Goal: Task Accomplishment & Management: Manage account settings

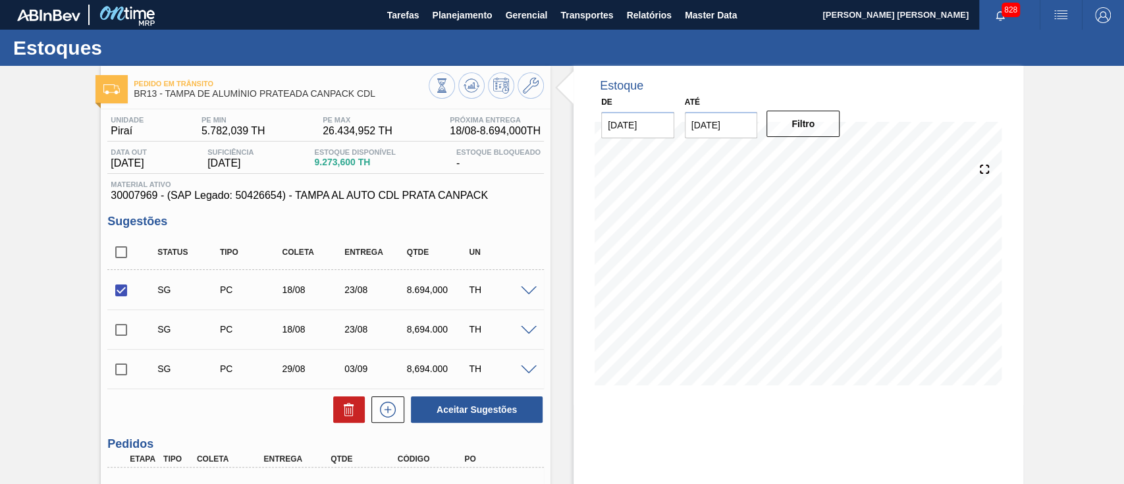
scroll to position [170, 0]
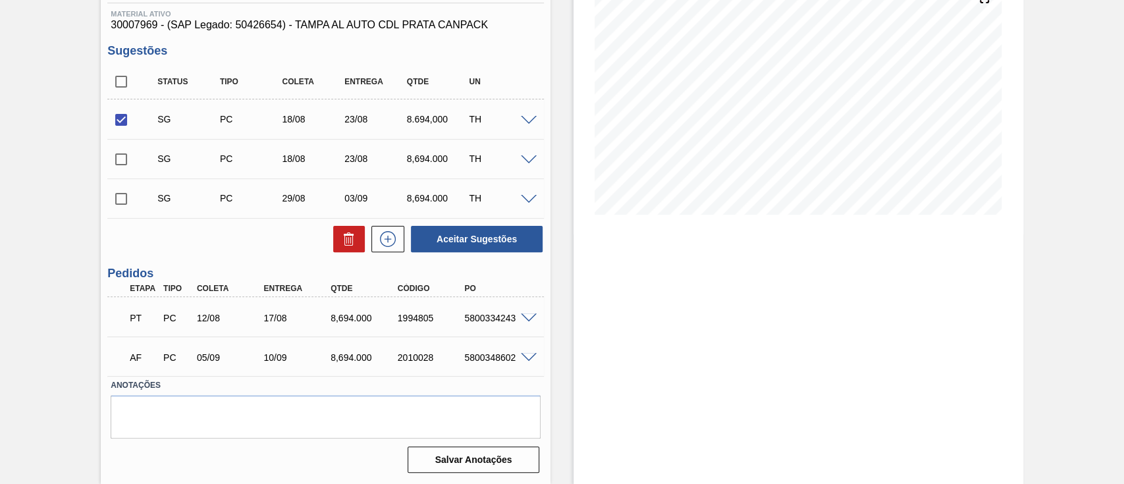
click at [526, 321] on span at bounding box center [529, 318] width 16 height 10
type input "289,8"
type input "8.694"
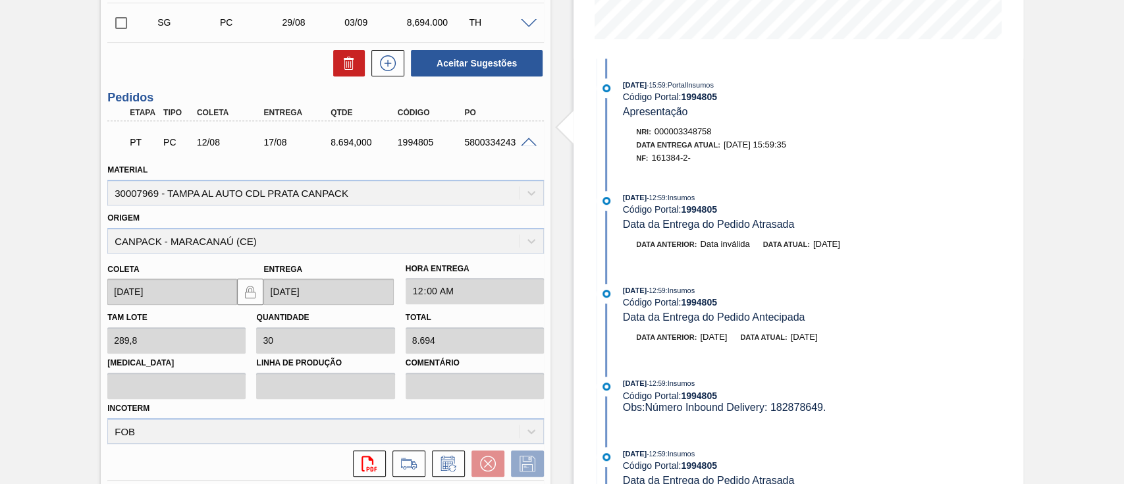
scroll to position [434, 0]
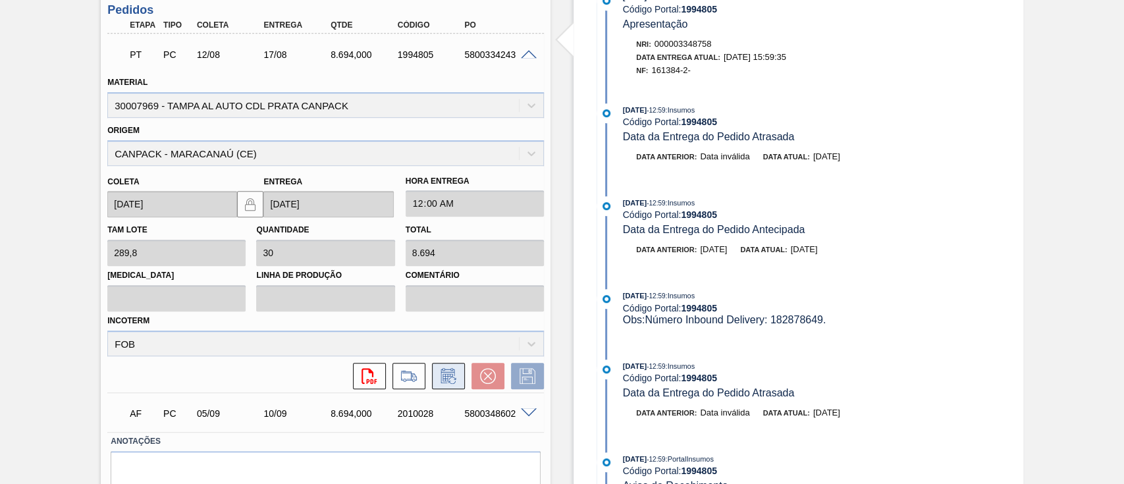
click at [439, 374] on icon at bounding box center [448, 376] width 21 height 16
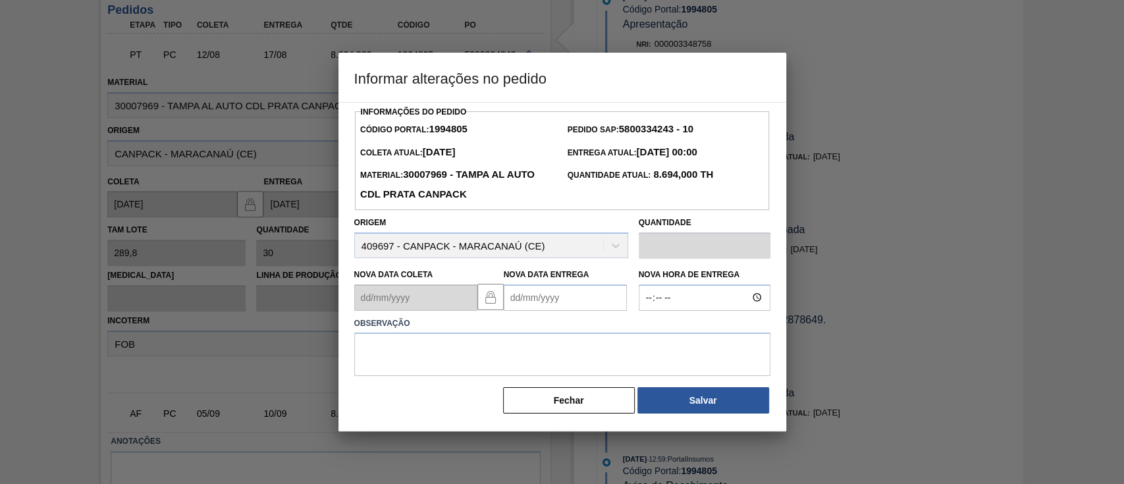
click at [540, 307] on Entrega "Nova Data Entrega" at bounding box center [565, 297] width 123 height 26
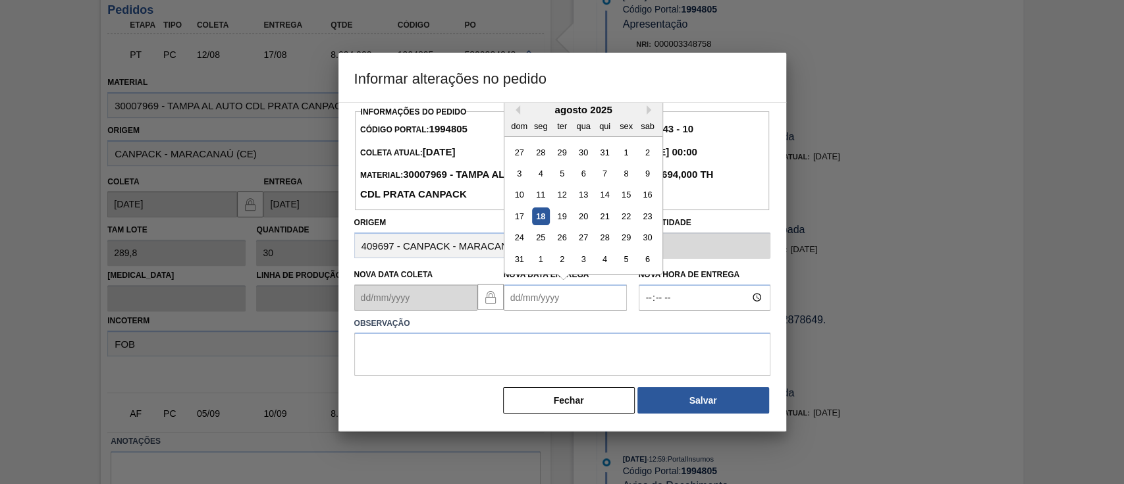
click at [534, 225] on div "18" at bounding box center [540, 216] width 18 height 18
type Entrega "[DATE]"
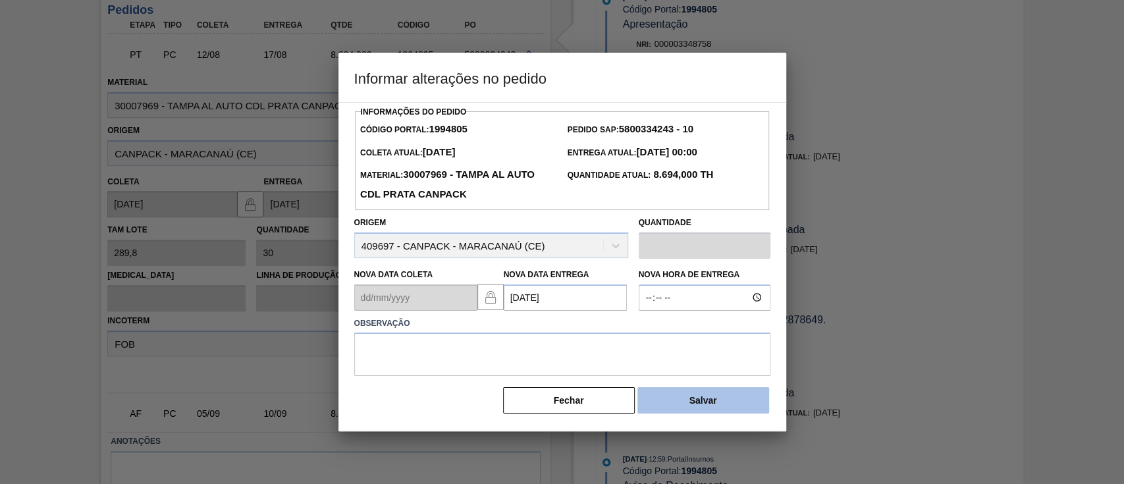
click at [662, 404] on button "Salvar" at bounding box center [703, 400] width 132 height 26
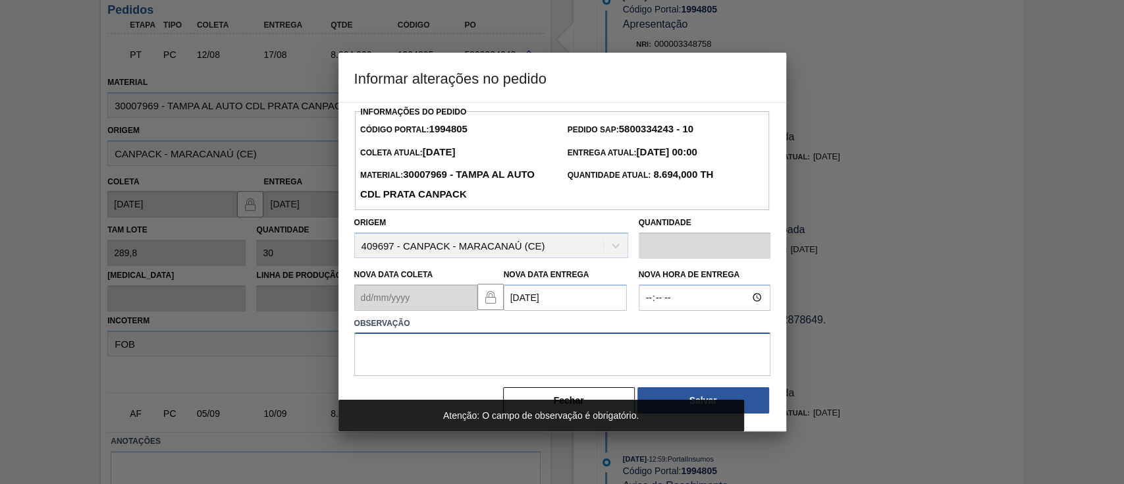
click at [598, 339] on textarea at bounding box center [562, 353] width 416 height 43
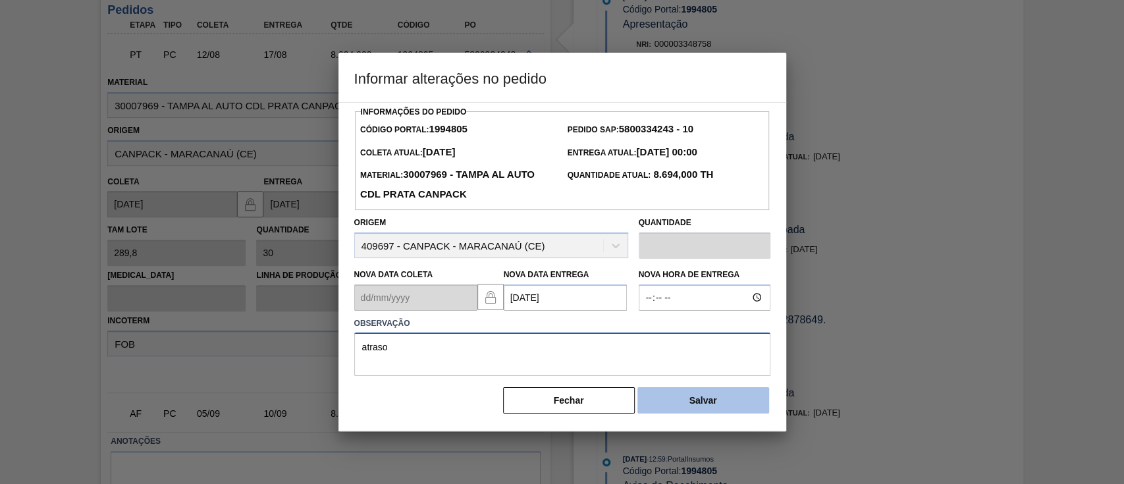
type textarea "atraso"
click at [669, 413] on button "Salvar" at bounding box center [703, 400] width 132 height 26
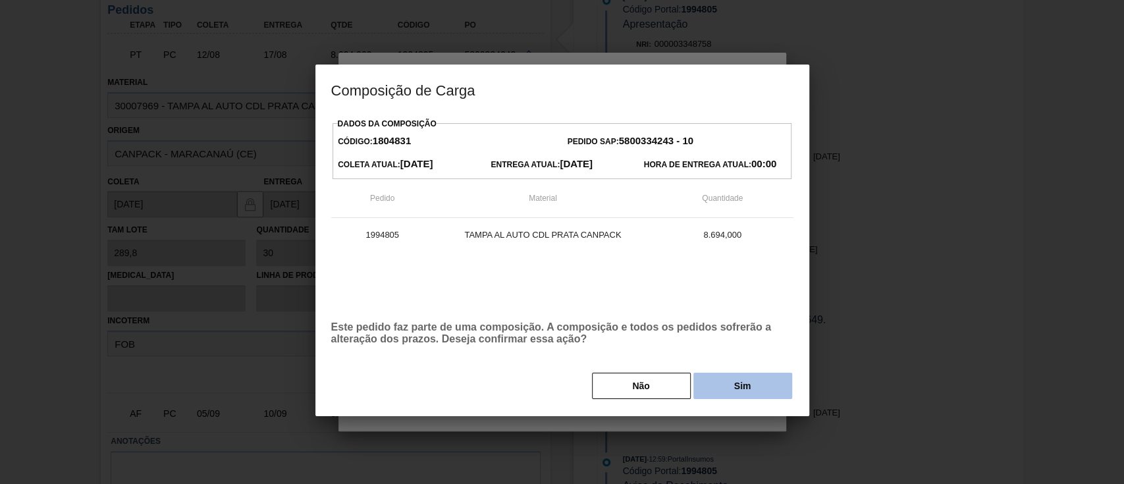
click at [739, 398] on button "Sim" at bounding box center [742, 386] width 99 height 26
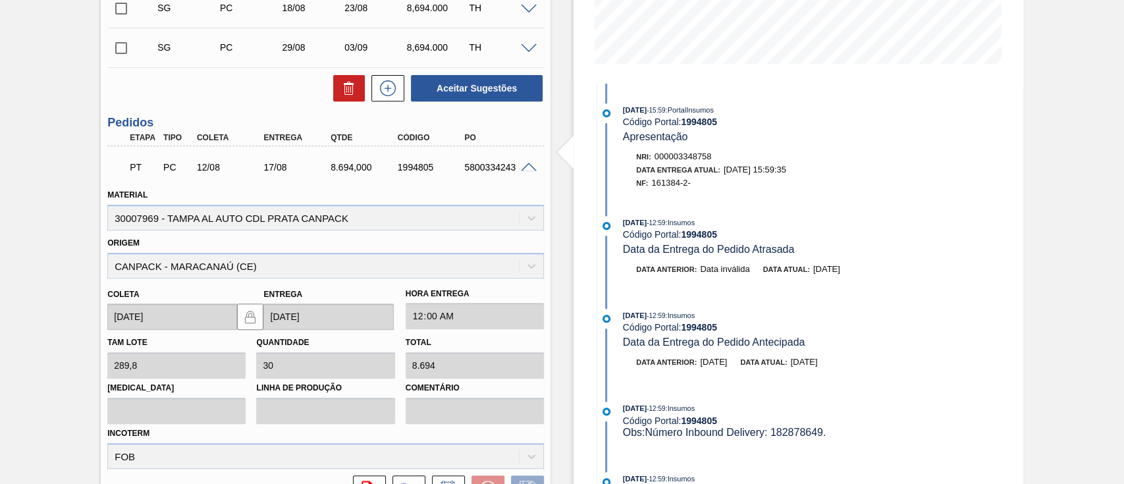
scroll to position [258, 0]
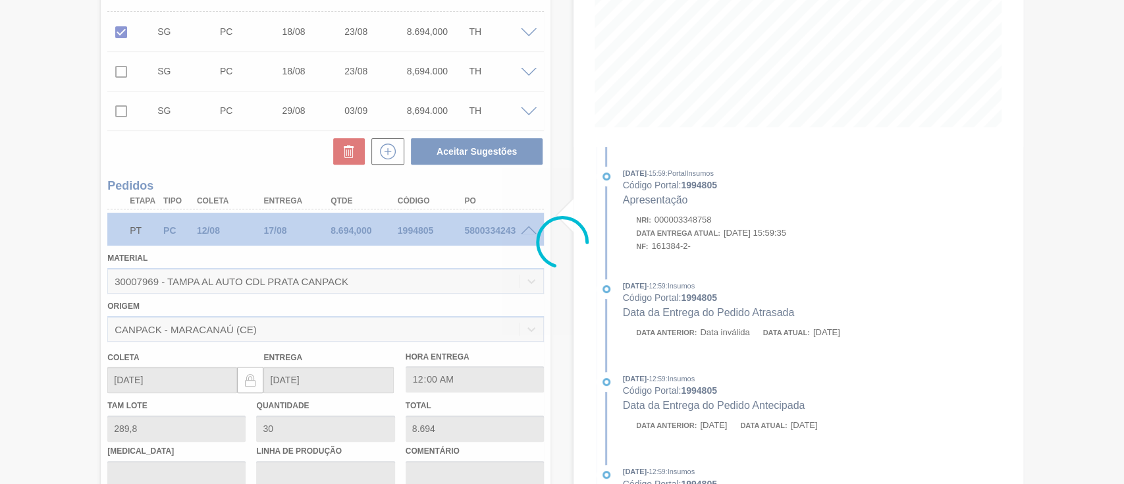
type input "atraso"
type input "[DATE]"
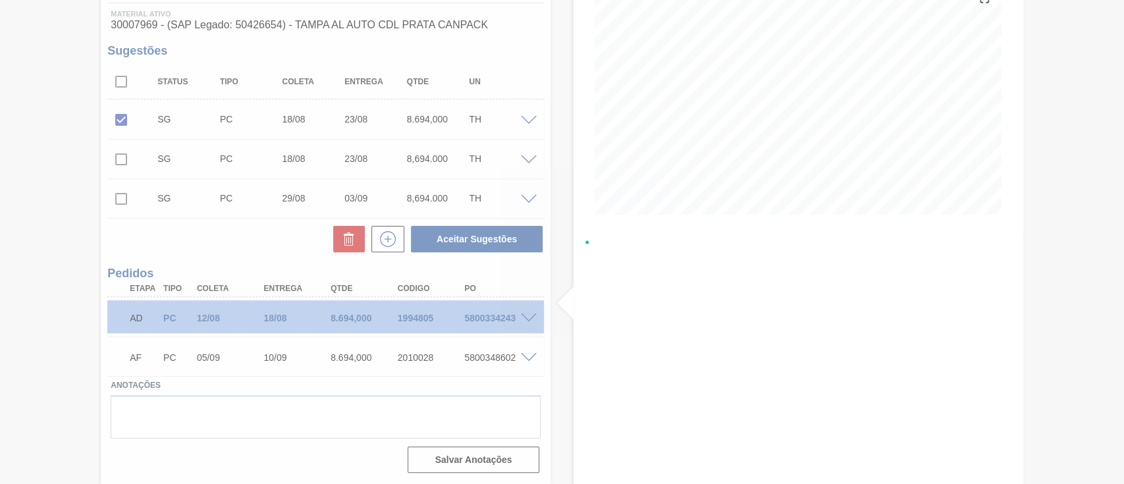
scroll to position [170, 0]
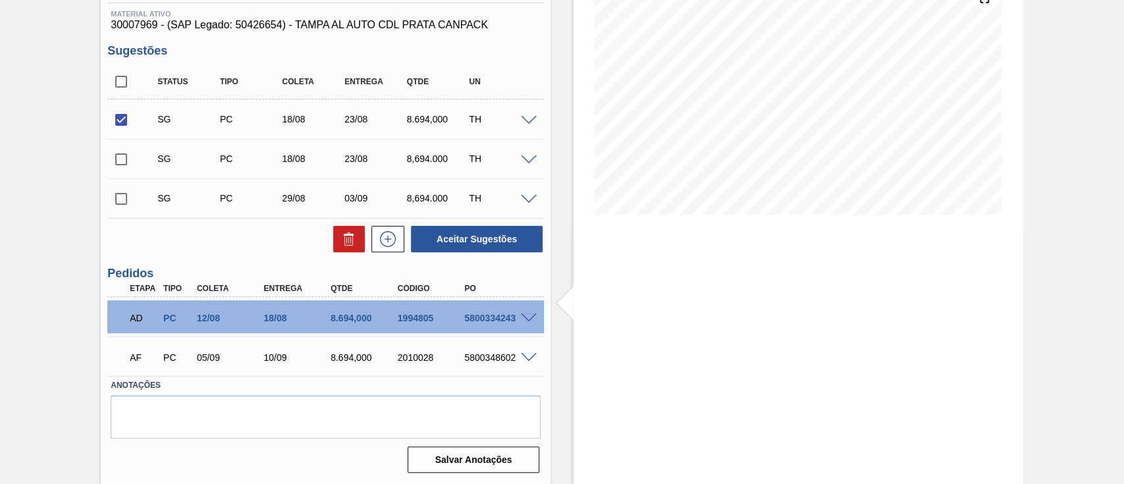
click at [123, 125] on input "checkbox" at bounding box center [121, 120] width 28 height 28
checkbox input "false"
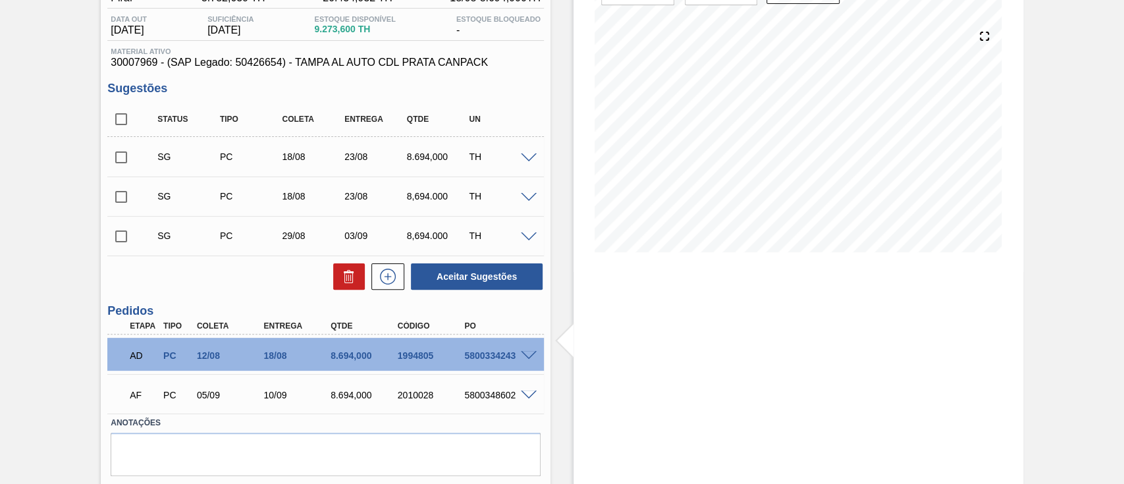
scroll to position [83, 0]
